Goal: Task Accomplishment & Management: Complete application form

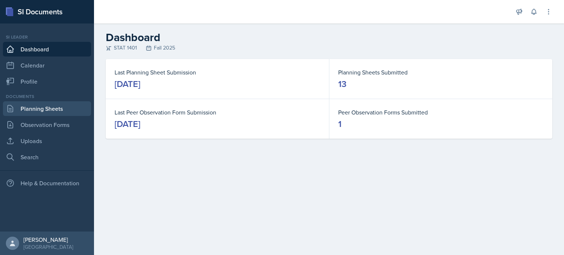
click at [60, 105] on link "Planning Sheets" at bounding box center [47, 108] width 88 height 15
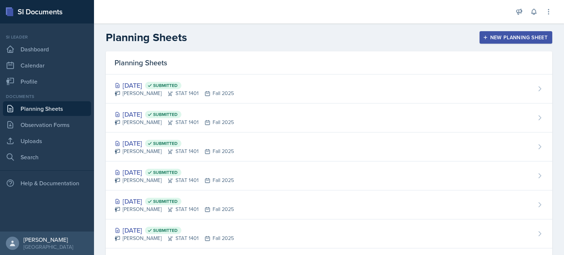
click at [488, 37] on div "New Planning Sheet" at bounding box center [515, 38] width 63 height 6
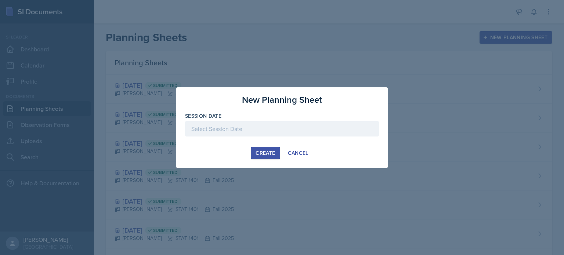
click at [300, 127] on div at bounding box center [282, 128] width 194 height 15
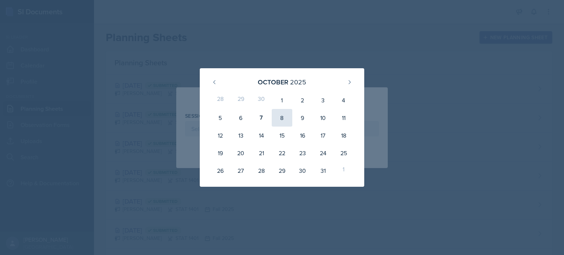
click at [285, 119] on div "8" at bounding box center [282, 118] width 21 height 18
type input "[DATE]"
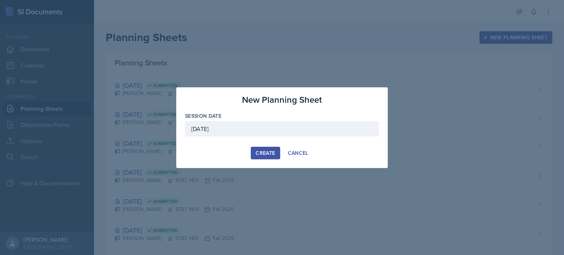
click at [268, 151] on div "Create" at bounding box center [265, 153] width 19 height 6
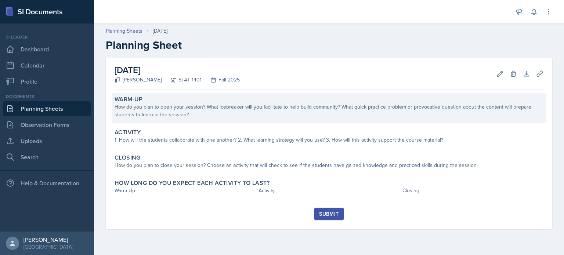
click at [267, 102] on div "Warm-Up" at bounding box center [329, 99] width 429 height 7
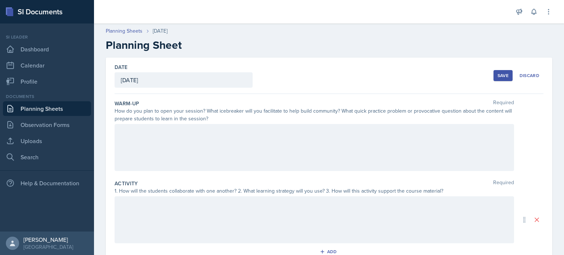
click at [160, 136] on div at bounding box center [315, 147] width 400 height 47
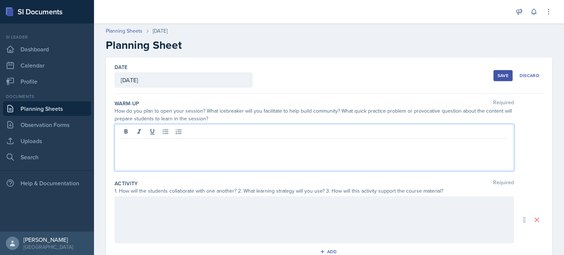
scroll to position [4, 0]
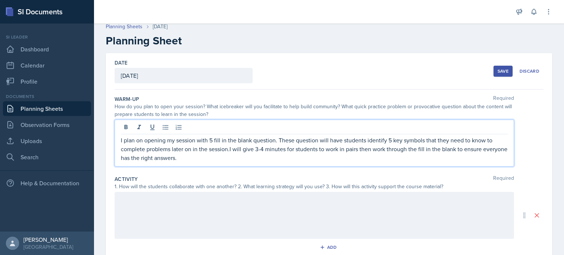
click at [223, 148] on p "I plan on opening my session with 5 fill in the blank question. These question …" at bounding box center [314, 149] width 387 height 26
click at [230, 149] on p "I plan on opening my session with 5 fill in the blank question. These question …" at bounding box center [314, 149] width 387 height 26
click at [276, 140] on p "I plan on opening my session with 5 fill in the blank question. These question …" at bounding box center [314, 149] width 387 height 26
click at [275, 139] on p "I plan on opening my session with 5 fill in the blank question. These question …" at bounding box center [314, 149] width 387 height 26
click at [321, 139] on p "I plan on opening my session with 5 fill in the blank questions. These question…" at bounding box center [314, 149] width 387 height 26
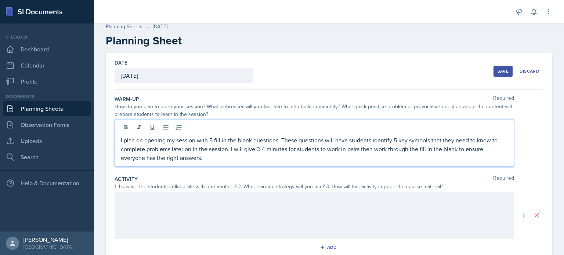
click at [360, 148] on p "I plan on opening my session with 5 fill in the blank questions. These question…" at bounding box center [314, 149] width 387 height 26
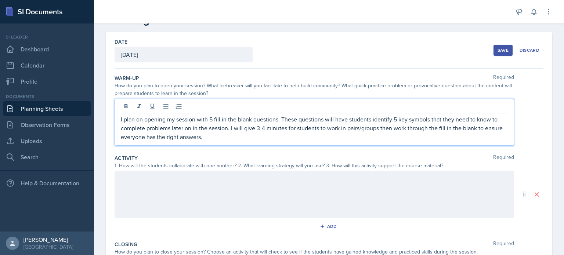
click at [294, 184] on div at bounding box center [315, 194] width 400 height 47
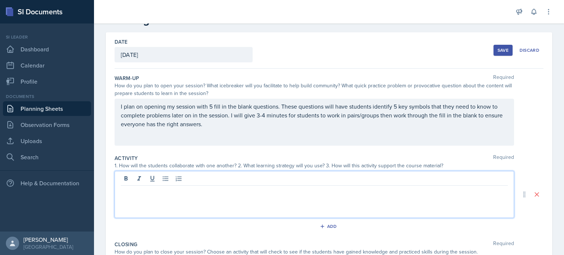
scroll to position [38, 0]
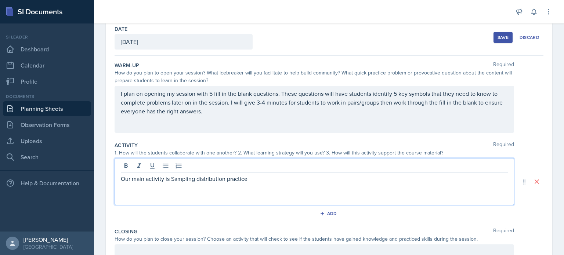
click at [174, 178] on p "Our main activity is Sampling distribution practice" at bounding box center [314, 178] width 387 height 9
click at [264, 175] on p "Our main activity is sampling distribution practice" at bounding box center [314, 178] width 387 height 9
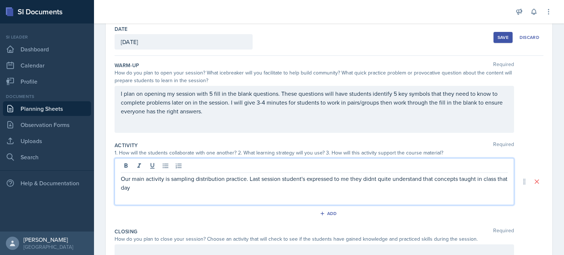
click at [375, 178] on p "Our main activity is sampling distribution practice. Last session student's exp…" at bounding box center [314, 183] width 387 height 18
click at [363, 183] on p "Our main activity is sampling distribution practice. Last session student's exp…" at bounding box center [314, 183] width 387 height 18
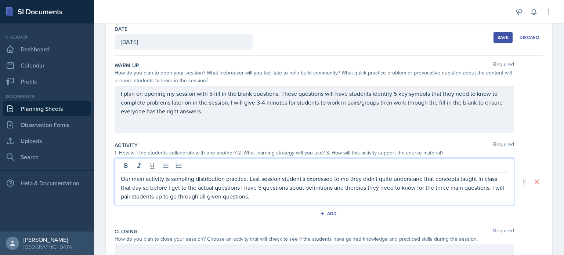
click at [361, 187] on p "Our main activity is sampling distribution practice. Last session student's exp…" at bounding box center [314, 187] width 387 height 26
click at [144, 189] on p "Our main activity is sampling distribution practice. Last session student's exp…" at bounding box center [314, 187] width 387 height 26
click at [151, 188] on p "Our main activity is sampling distribution practice. Last session student's exp…" at bounding box center [314, 187] width 387 height 26
click at [355, 188] on p "Our main activity is sampling distribution practice. Last session student's exp…" at bounding box center [314, 187] width 387 height 26
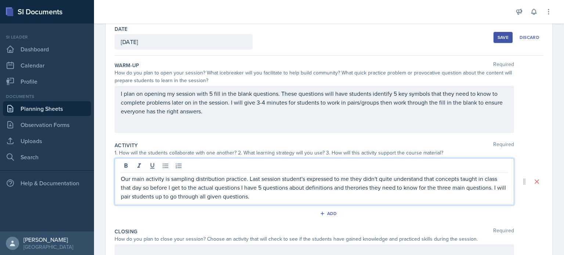
click at [355, 188] on p "Our main activity is sampling distribution practice. Last session student's exp…" at bounding box center [314, 187] width 387 height 26
click at [352, 187] on p "Our main activity is sampling distribution practice. Last session student's exp…" at bounding box center [314, 187] width 387 height 26
click at [360, 199] on p "Our main activity is sampling distribution practice. Last session student's exp…" at bounding box center [314, 187] width 387 height 26
click at [288, 102] on p "I plan on opening my session with 5 fill in the blank questions. These question…" at bounding box center [314, 102] width 387 height 26
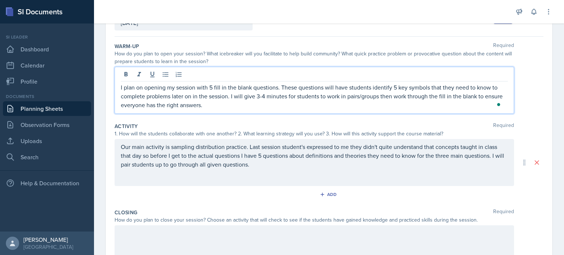
scroll to position [62, 0]
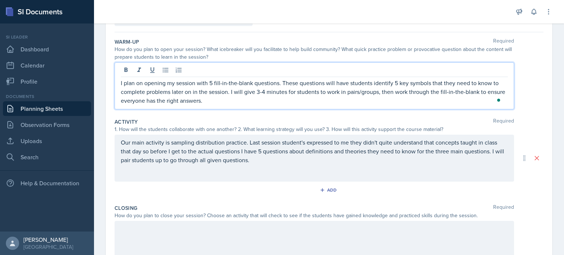
click at [258, 153] on p "Our main activity is sampling distribution practice. Last session student's exp…" at bounding box center [314, 151] width 387 height 26
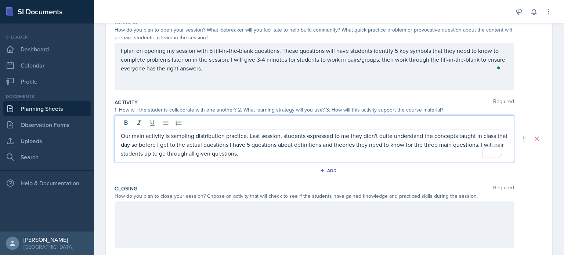
scroll to position [82, 0]
click at [272, 158] on div "Our main activity is sampling distribution practice. Last session, students exp…" at bounding box center [315, 137] width 400 height 47
click at [272, 155] on p "Our main activity is sampling distribution practice. Last session, students exp…" at bounding box center [314, 143] width 387 height 26
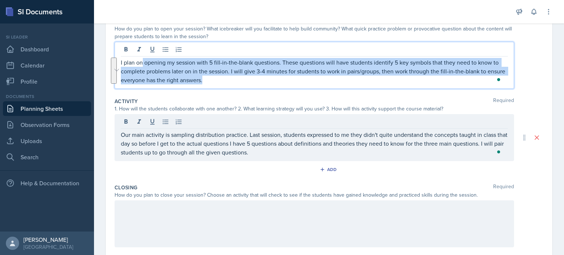
drag, startPoint x: 141, startPoint y: 63, endPoint x: 222, endPoint y: 85, distance: 84.1
click at [222, 85] on div "I plan on opening my session with 5 fill-in-the-blank questions. These question…" at bounding box center [315, 65] width 400 height 47
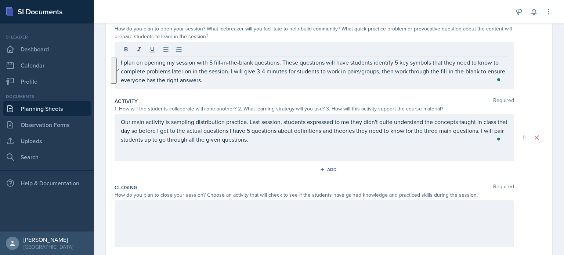
click at [222, 85] on div "I plan on opening my session with 5 fill-in-the-blank questions. These question…" at bounding box center [315, 65] width 400 height 47
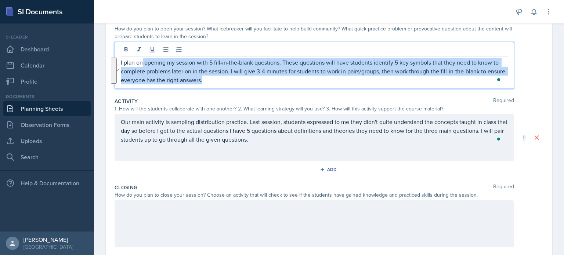
click at [148, 80] on p "I plan on opening my session with 5 fill-in-the-blank questions. These question…" at bounding box center [314, 71] width 387 height 26
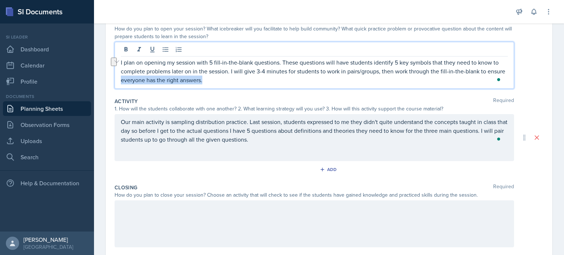
drag, startPoint x: 140, startPoint y: 79, endPoint x: 234, endPoint y: 81, distance: 94.4
click at [234, 81] on p "I plan on opening my session with 5 fill-in-the-blank questions. These question…" at bounding box center [314, 71] width 387 height 26
copy p "everyone has the right answers."
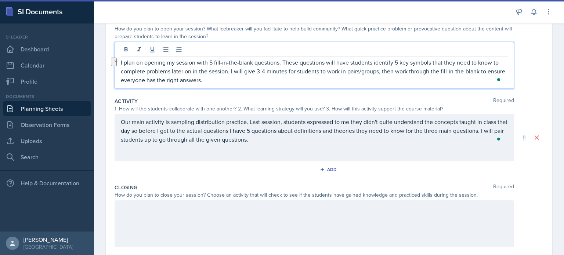
click at [279, 143] on p "Our main activity is sampling distribution practice. Last session, students exp…" at bounding box center [314, 131] width 387 height 26
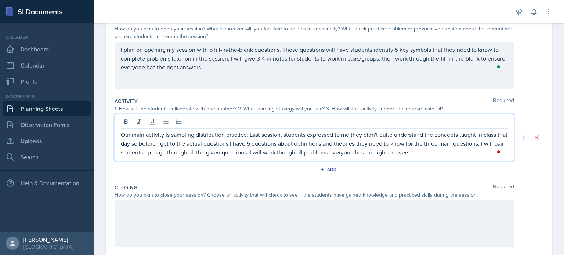
click at [349, 151] on p "Our main activity is sampling distribution practice. Last session, students exp…" at bounding box center [314, 143] width 387 height 26
click at [311, 149] on p "Our main activity is sampling distribution practice. Last session, students exp…" at bounding box center [314, 143] width 387 height 26
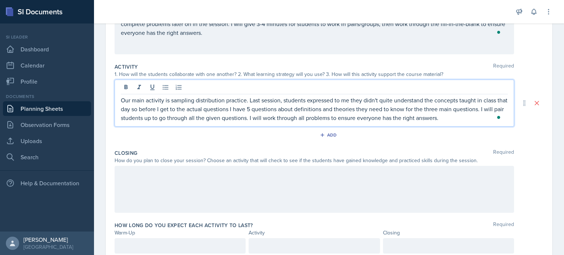
scroll to position [130, 0]
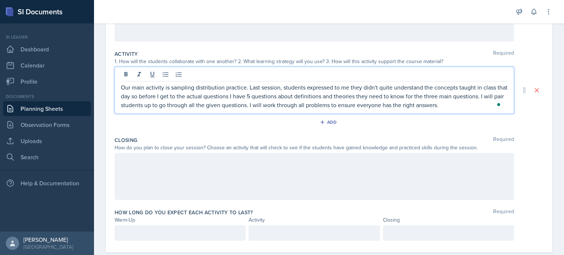
click at [291, 165] on p at bounding box center [314, 160] width 387 height 9
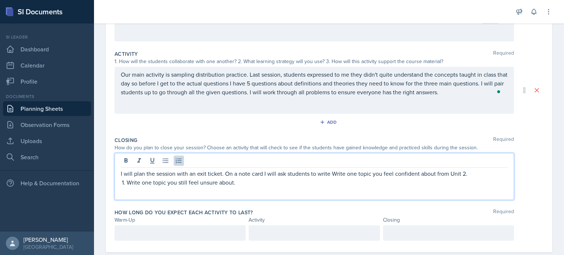
click at [336, 173] on p "I will plan the session with an exit ticket. On a note card I will ask students…" at bounding box center [314, 173] width 387 height 9
click at [361, 172] on p "I will plan the session with an exit ticket. On a note card I will ask students…" at bounding box center [314, 173] width 387 height 9
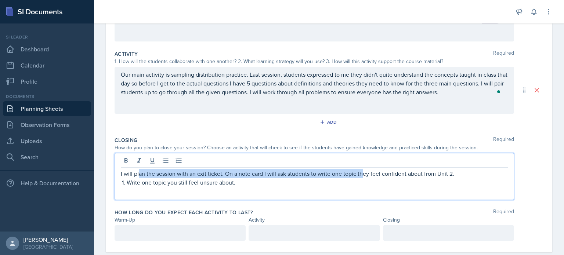
drag, startPoint x: 268, startPoint y: 173, endPoint x: 138, endPoint y: 175, distance: 130.0
click at [138, 175] on p "I will plan the session with an exit ticket. On a note card I will ask students…" at bounding box center [314, 173] width 387 height 9
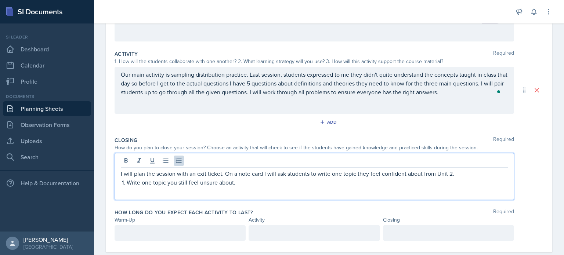
click at [141, 182] on p "Write one topic you still feel unsure about." at bounding box center [317, 182] width 381 height 9
click at [491, 173] on p "I will plan the session with an exit ticket. On a note card I will ask students…" at bounding box center [314, 178] width 387 height 18
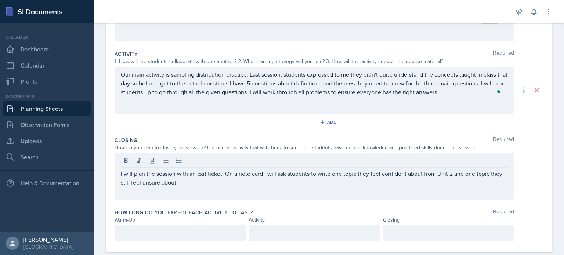
click at [325, 199] on div "I will plan the session with an exit ticket. On a note card I will ask students…" at bounding box center [315, 176] width 400 height 47
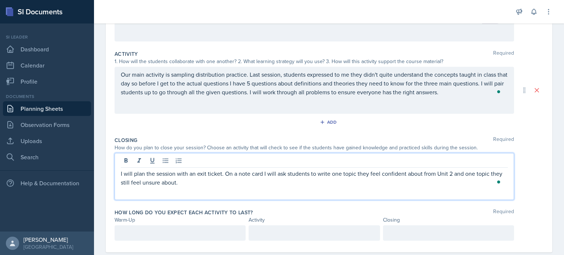
click at [257, 196] on div "I will plan the session with an exit ticket. On a note card I will ask students…" at bounding box center [315, 176] width 400 height 47
click at [235, 183] on p "I will plan the session with an exit ticket. On a note card, I will ask student…" at bounding box center [314, 178] width 387 height 18
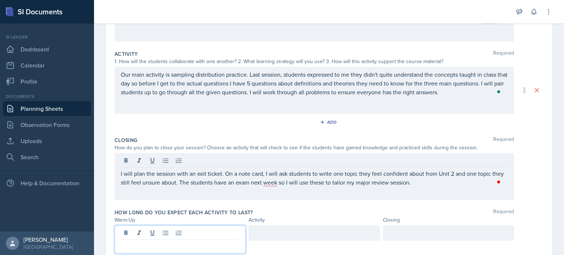
click at [137, 229] on div at bounding box center [180, 239] width 131 height 28
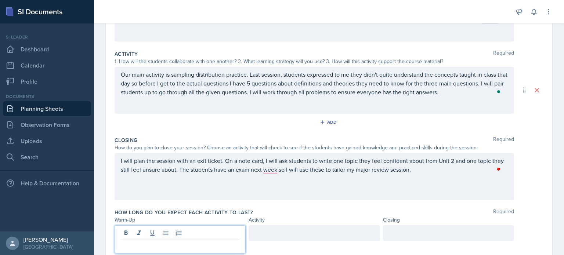
click at [139, 242] on p at bounding box center [180, 246] width 119 height 9
click at [407, 238] on div at bounding box center [448, 232] width 131 height 15
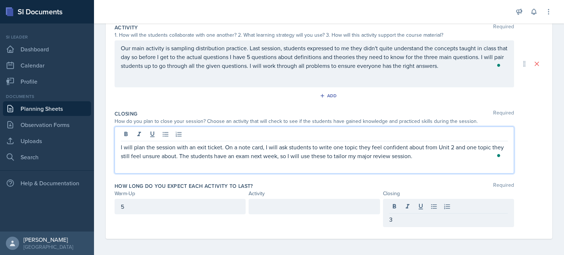
scroll to position [157, 0]
click at [164, 207] on div "5" at bounding box center [180, 205] width 131 height 15
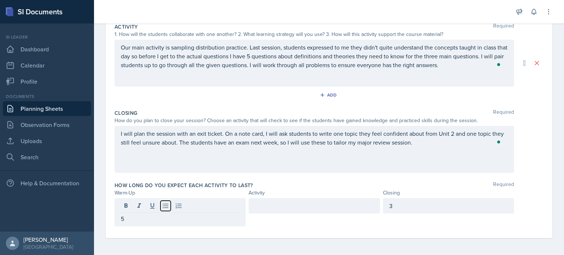
click at [164, 207] on icon at bounding box center [165, 205] width 7 height 7
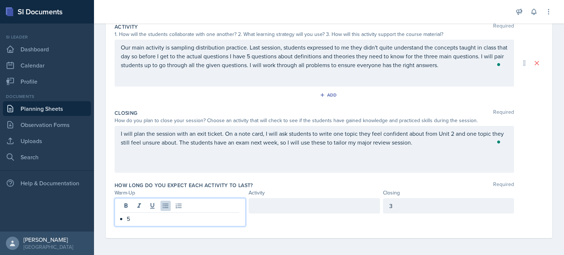
click at [147, 212] on div at bounding box center [180, 207] width 119 height 12
click at [148, 218] on p "5" at bounding box center [183, 218] width 113 height 9
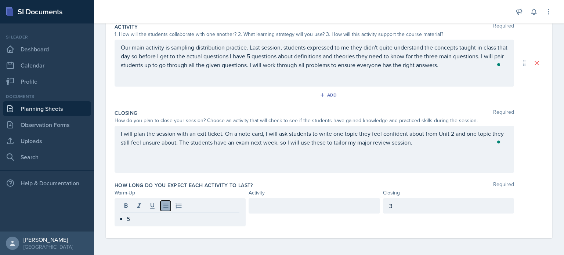
click at [165, 205] on icon at bounding box center [165, 205] width 7 height 7
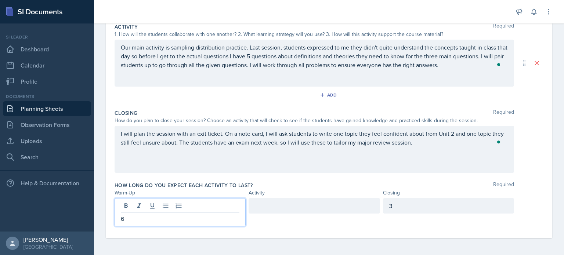
click at [270, 202] on div at bounding box center [314, 205] width 131 height 15
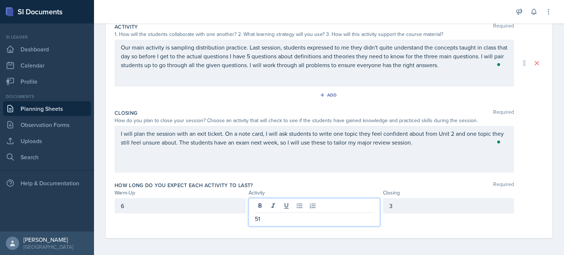
click at [120, 167] on div "I will plan the session with an exit ticket. On a note card, I will ask student…" at bounding box center [315, 149] width 400 height 47
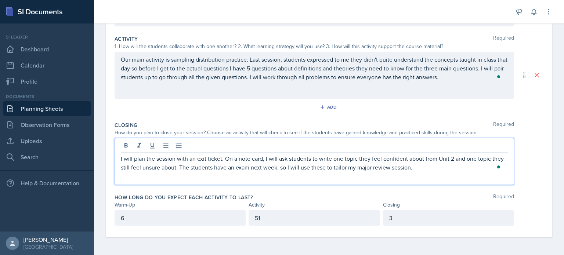
scroll to position [144, 0]
click at [405, 77] on p "Our main activity is sampling distribution practice. Last session, students exp…" at bounding box center [314, 69] width 387 height 26
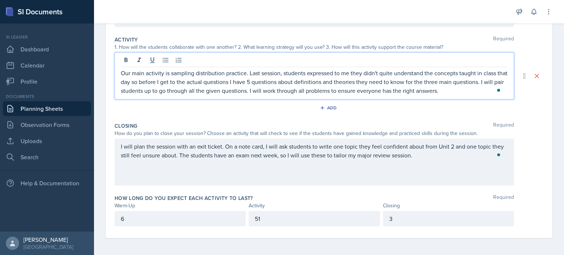
click at [461, 90] on p "Our main activity is sampling distribution practice. Last session, students exp…" at bounding box center [314, 82] width 387 height 26
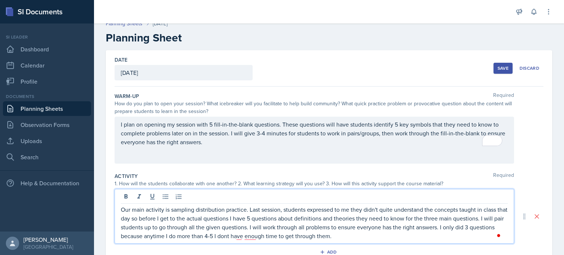
scroll to position [7, 0]
click at [498, 71] on div "Save" at bounding box center [503, 69] width 11 height 6
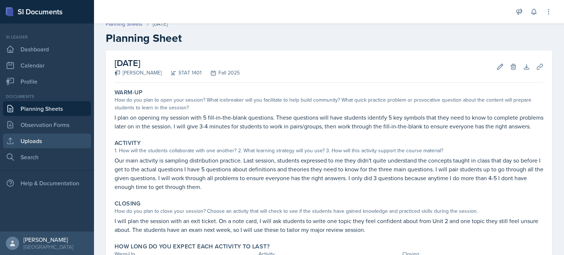
click at [43, 139] on link "Uploads" at bounding box center [47, 141] width 88 height 15
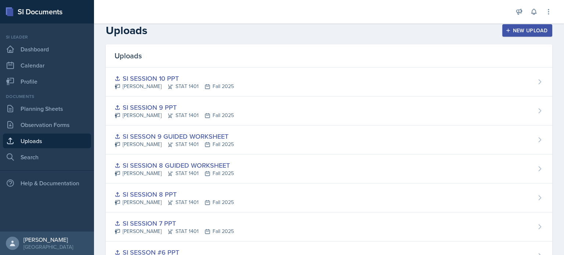
click at [512, 36] on button "New Upload" at bounding box center [527, 30] width 50 height 12
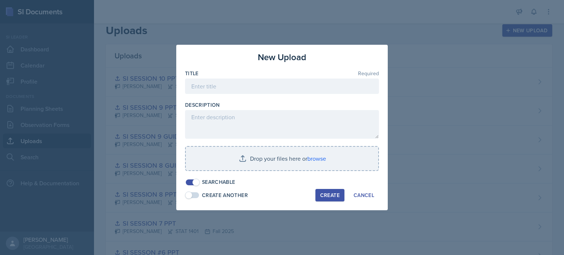
click at [327, 79] on div "Title Required" at bounding box center [282, 86] width 194 height 32
click at [325, 83] on input at bounding box center [282, 86] width 194 height 15
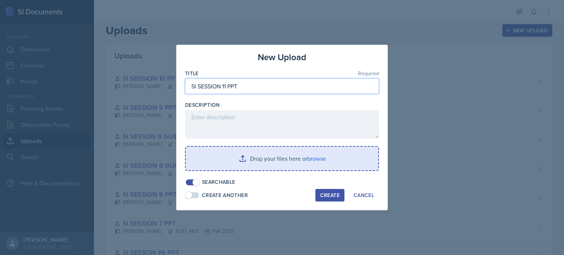
type input "SI SESSION 11 PPT"
click at [291, 167] on input "file" at bounding box center [282, 159] width 192 height 24
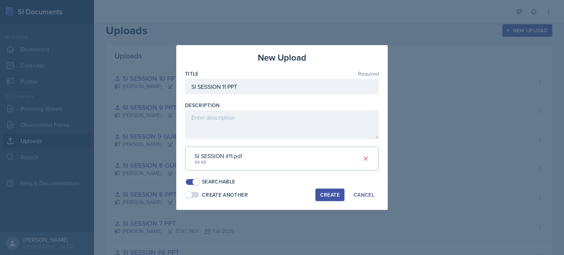
click at [333, 195] on div "Create" at bounding box center [329, 195] width 19 height 6
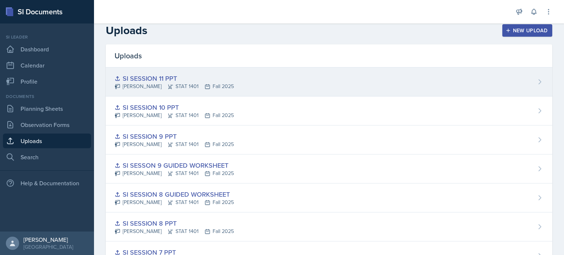
click at [302, 79] on div "SI SESSION 11 PPT [PERSON_NAME] STAT 1401 Fall 2025" at bounding box center [329, 82] width 447 height 29
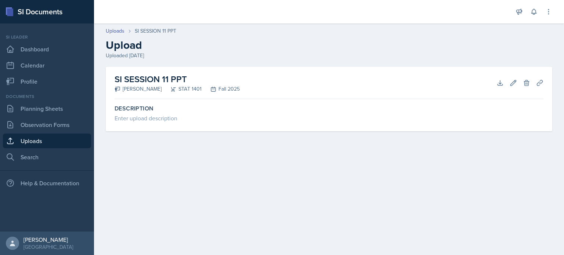
click at [163, 84] on h2 "SI SESSION 11 PPT" at bounding box center [177, 79] width 125 height 13
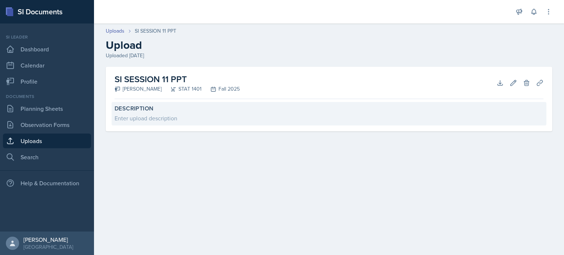
click at [167, 108] on label "Description" at bounding box center [329, 108] width 429 height 7
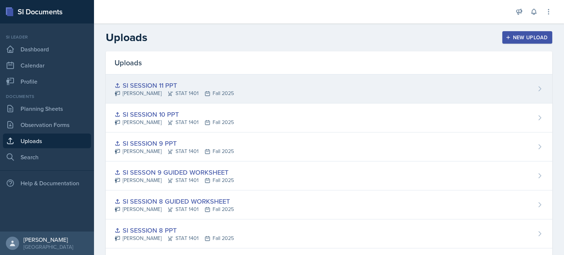
click at [376, 90] on div "SI SESSION 11 PPT [PERSON_NAME] STAT 1401 Fall 2025" at bounding box center [329, 89] width 447 height 29
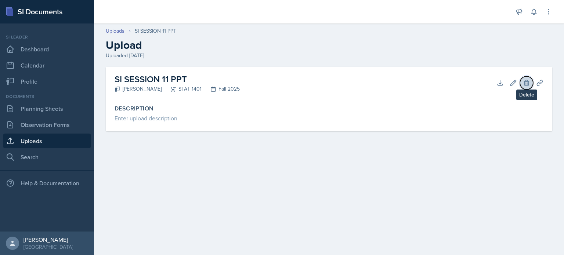
click at [525, 83] on icon at bounding box center [526, 82] width 7 height 7
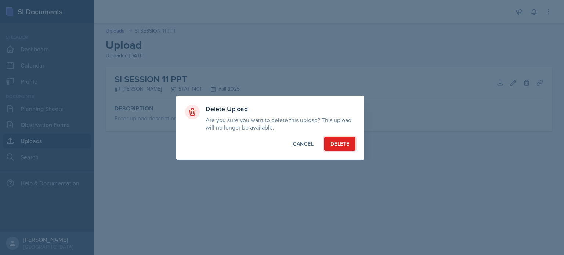
click at [343, 143] on div "Delete" at bounding box center [340, 143] width 19 height 7
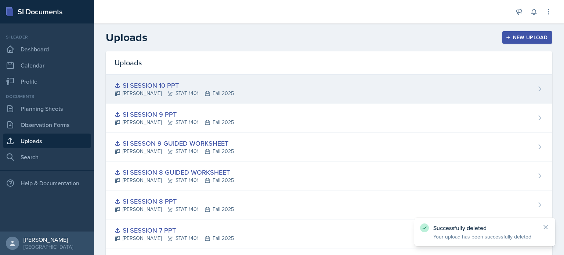
click at [152, 86] on div "SI SESSION 10 PPT" at bounding box center [174, 85] width 119 height 10
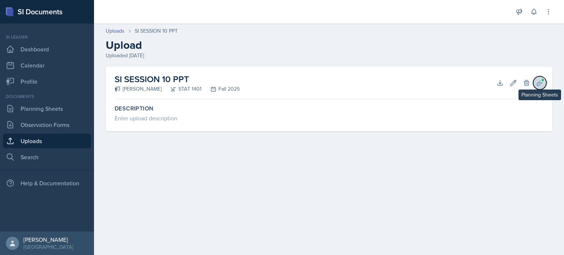
click at [539, 82] on icon at bounding box center [539, 82] width 7 height 7
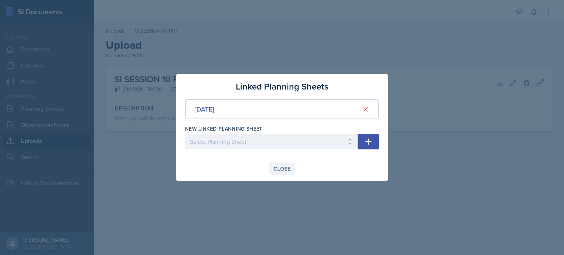
click at [282, 169] on div "Close" at bounding box center [282, 169] width 17 height 6
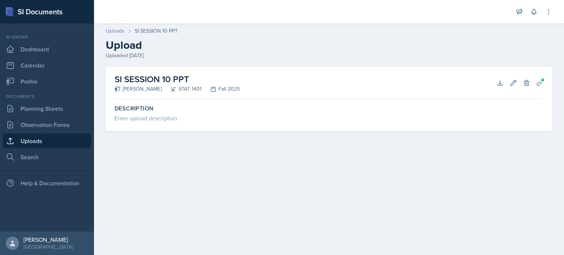
click at [113, 29] on link "Uploads" at bounding box center [115, 31] width 19 height 8
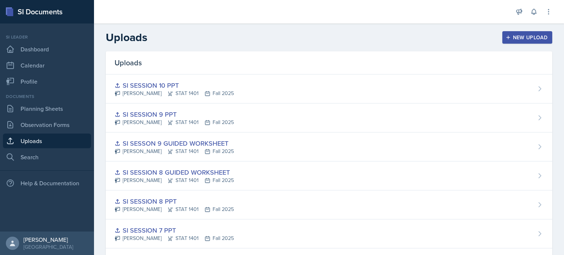
click at [509, 39] on div "New Upload" at bounding box center [527, 38] width 41 height 6
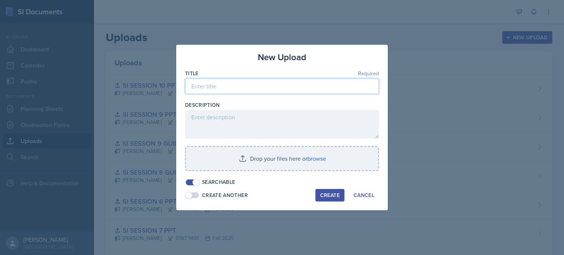
click at [282, 82] on input at bounding box center [282, 86] width 194 height 15
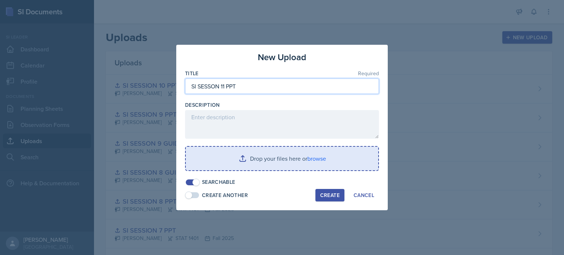
type input "SI SESSON 11 PPT"
click at [271, 151] on input "file" at bounding box center [282, 159] width 192 height 24
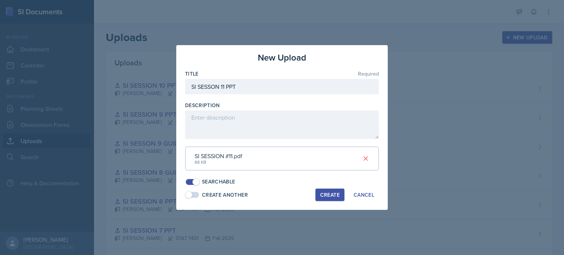
click at [340, 196] on button "Create" at bounding box center [329, 195] width 29 height 12
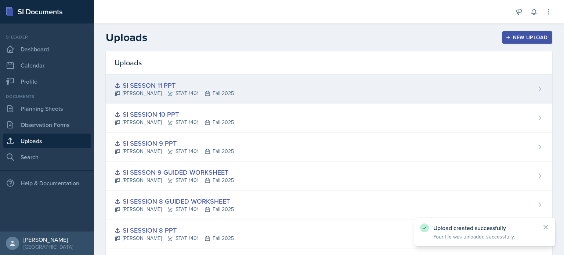
click at [275, 89] on div "SI SESSON 11 PPT [PERSON_NAME] STAT 1401 Fall 2025" at bounding box center [329, 89] width 447 height 29
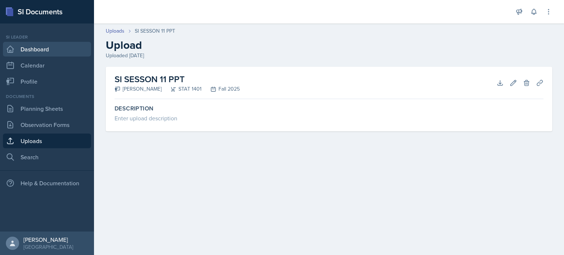
click at [44, 46] on link "Dashboard" at bounding box center [47, 49] width 88 height 15
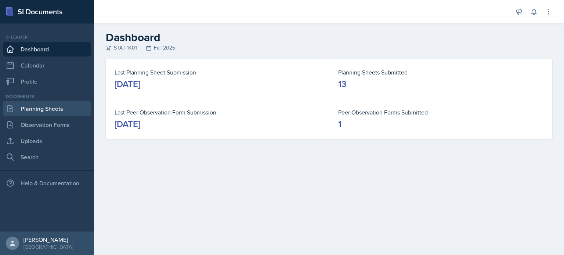
click at [36, 108] on link "Planning Sheets" at bounding box center [47, 108] width 88 height 15
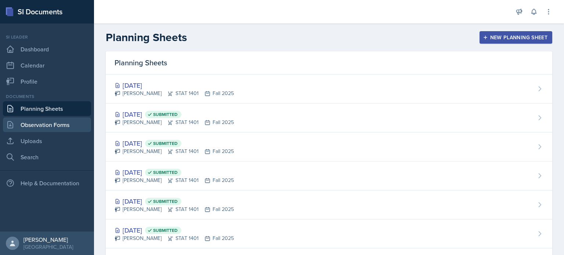
click at [65, 120] on link "Observation Forms" at bounding box center [47, 125] width 88 height 15
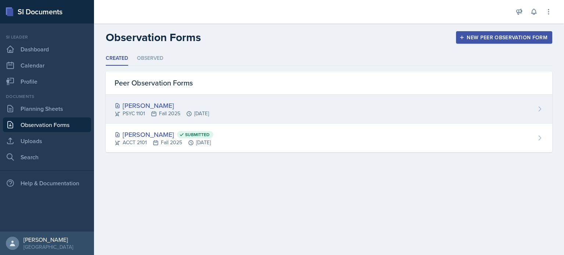
click at [129, 108] on div "[PERSON_NAME]" at bounding box center [162, 106] width 94 height 10
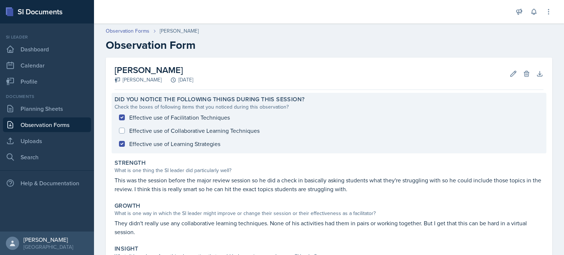
scroll to position [100, 0]
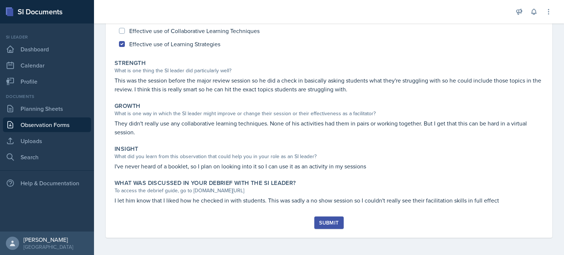
click at [314, 224] on button "Submit" at bounding box center [328, 223] width 29 height 12
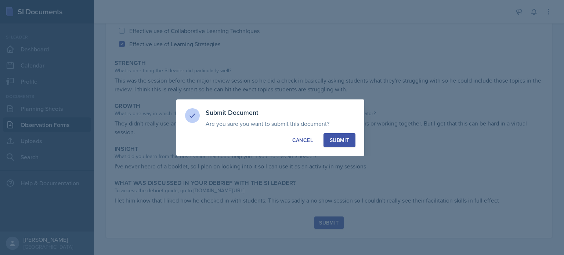
click at [332, 149] on div "Submit Document Are you sure you want to submit this document? This document wi…" at bounding box center [270, 128] width 188 height 57
click at [306, 144] on div "Cancel" at bounding box center [302, 140] width 21 height 7
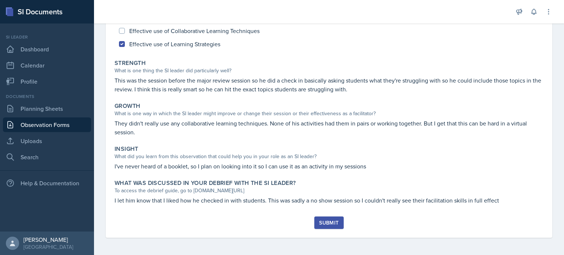
click at [324, 221] on div "Submit" at bounding box center [328, 223] width 19 height 6
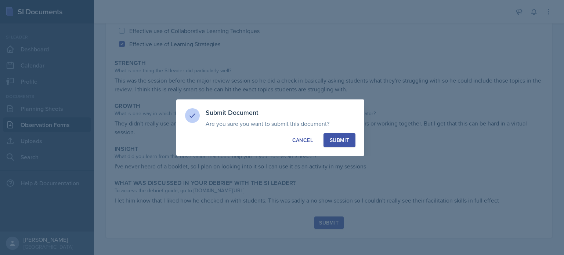
click at [337, 141] on div "Submit" at bounding box center [339, 140] width 19 height 7
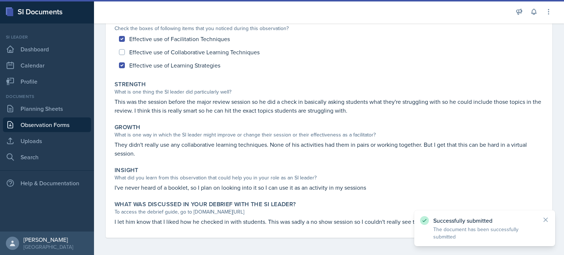
scroll to position [0, 0]
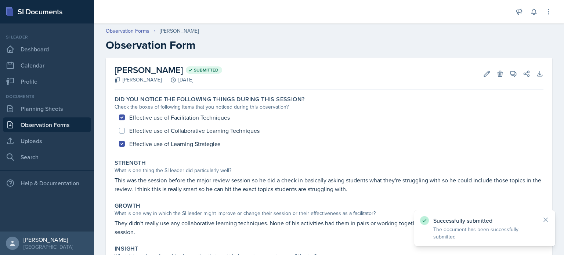
click at [69, 119] on link "Observation Forms" at bounding box center [47, 125] width 88 height 15
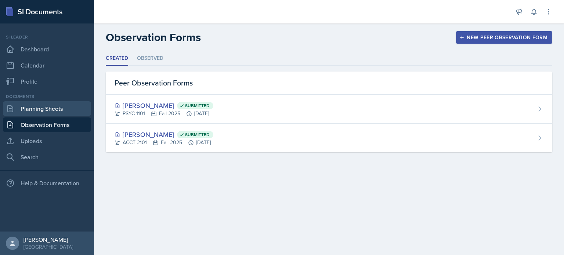
click at [63, 105] on link "Planning Sheets" at bounding box center [47, 108] width 88 height 15
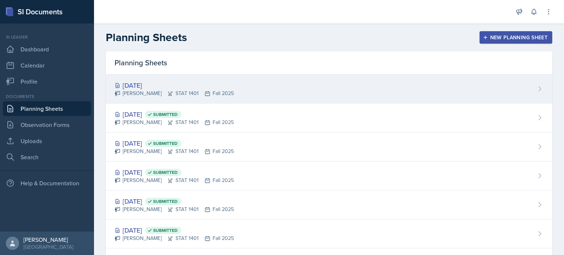
click at [136, 89] on div "[DATE]" at bounding box center [174, 85] width 119 height 10
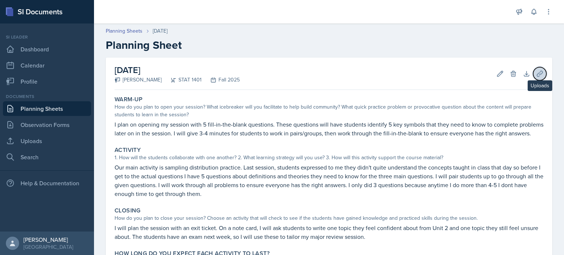
click at [537, 75] on icon at bounding box center [540, 74] width 6 height 6
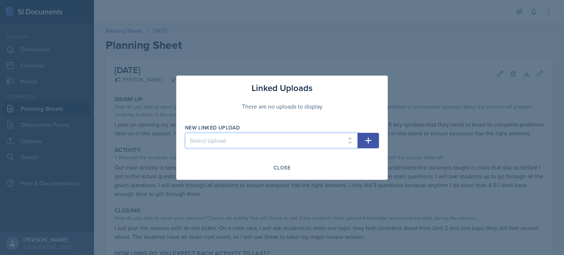
click at [289, 141] on select "Select Upload SI mock session planning ppt SI SESSION 8/25 PPT SI SESSION 8/27 …" at bounding box center [271, 140] width 173 height 15
select select "a769d953-ee3f-4494-bd84-604a92080b61"
click at [185, 133] on select "Select Upload SI mock session planning ppt SI SESSION 8/25 PPT SI SESSION 8/27 …" at bounding box center [271, 140] width 173 height 15
click at [372, 141] on icon "button" at bounding box center [368, 140] width 9 height 9
select select
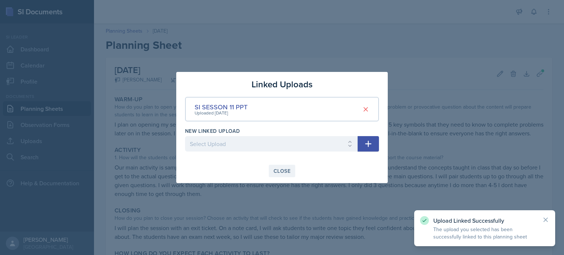
click at [291, 173] on button "Close" at bounding box center [282, 171] width 26 height 12
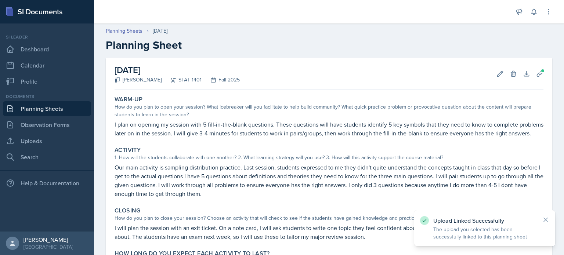
scroll to position [79, 0]
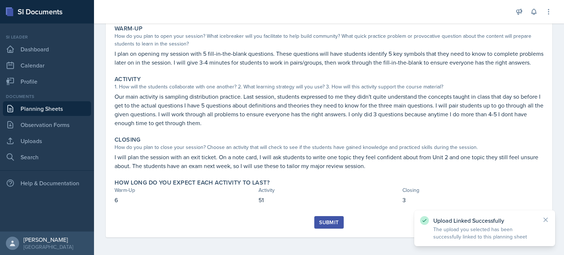
click at [322, 223] on div "Submit" at bounding box center [328, 223] width 19 height 6
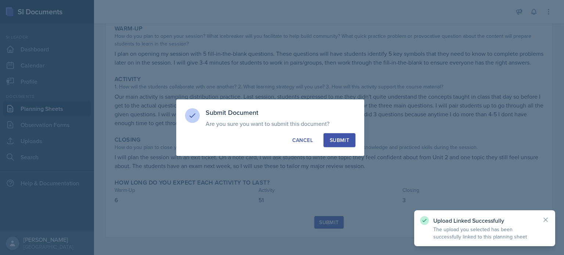
click at [344, 138] on div "Submit" at bounding box center [339, 140] width 19 height 7
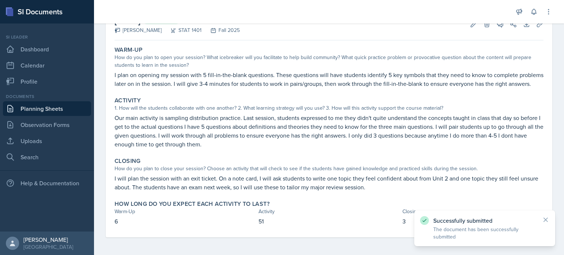
scroll to position [0, 0]
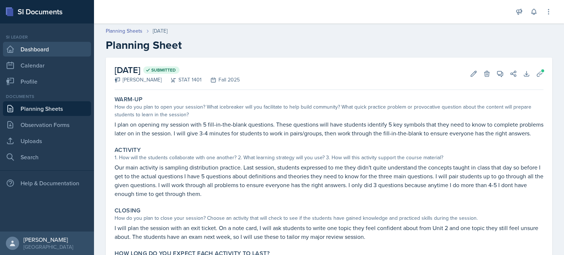
click at [44, 50] on link "Dashboard" at bounding box center [47, 49] width 88 height 15
